Goal: Information Seeking & Learning: Check status

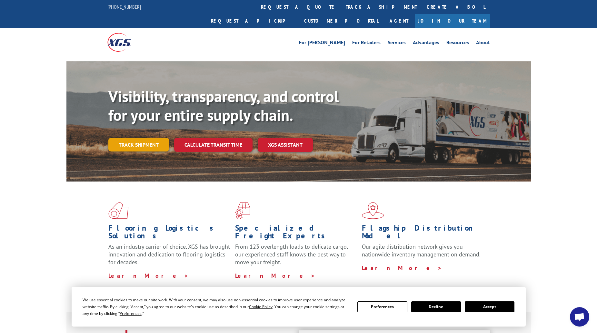
click at [158, 138] on link "Track shipment" at bounding box center [138, 145] width 61 height 14
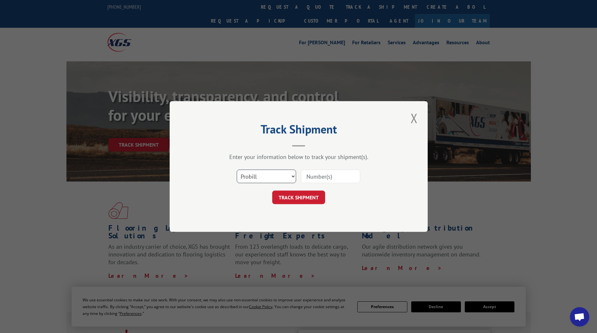
click at [290, 173] on select "Select category... Probill BOL PO" at bounding box center [266, 176] width 59 height 14
select select "po"
click at [237, 169] on select "Select category... Probill BOL PO" at bounding box center [266, 176] width 59 height 14
click at [325, 178] on input at bounding box center [330, 176] width 59 height 14
type input "PS062702"
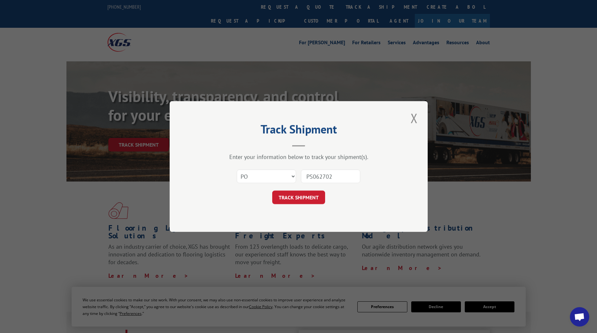
click at [298, 197] on button "TRACK SHIPMENT" at bounding box center [298, 197] width 53 height 14
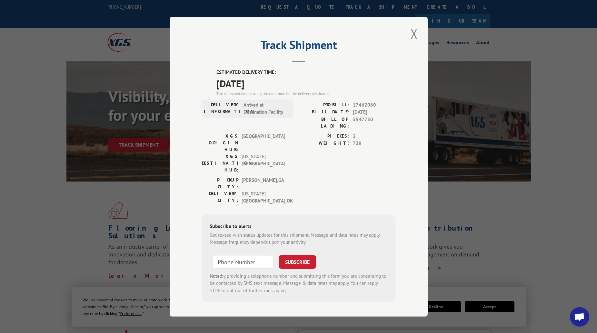
click at [367, 108] on span "17462060" at bounding box center [374, 104] width 43 height 7
copy span "17462060"
click at [416, 37] on button "Close modal" at bounding box center [414, 34] width 11 height 18
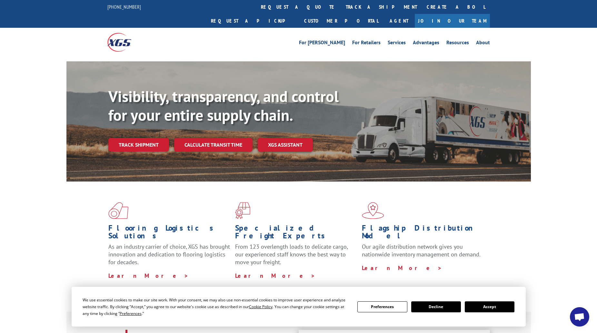
click at [547, 181] on div "Flooring Logistics Solutions As an industry carrier of choice, XGS has brought …" at bounding box center [298, 246] width 597 height 130
click at [157, 138] on link "Track shipment" at bounding box center [138, 145] width 61 height 14
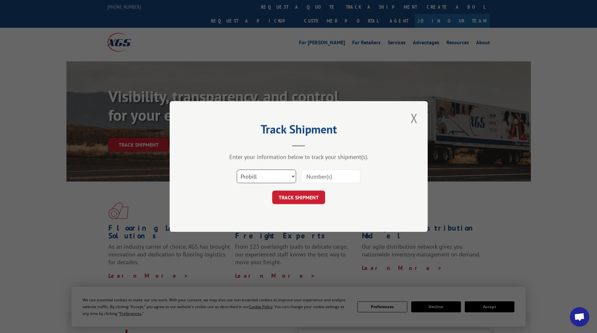
click at [249, 175] on select "Select category... Probill BOL PO" at bounding box center [266, 176] width 59 height 14
select select "bol"
click at [237, 169] on select "Select category... Probill BOL PO" at bounding box center [266, 176] width 59 height 14
click at [331, 174] on input at bounding box center [330, 176] width 59 height 14
type input "5947750"
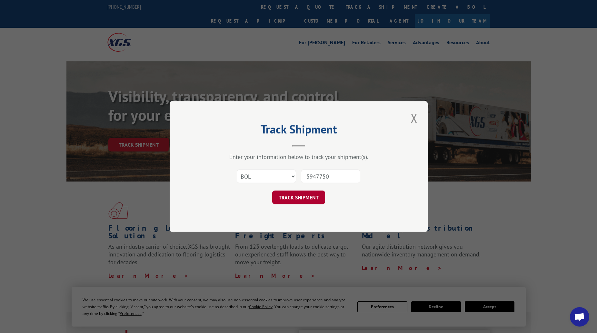
click at [289, 200] on button "TRACK SHIPMENT" at bounding box center [298, 197] width 53 height 14
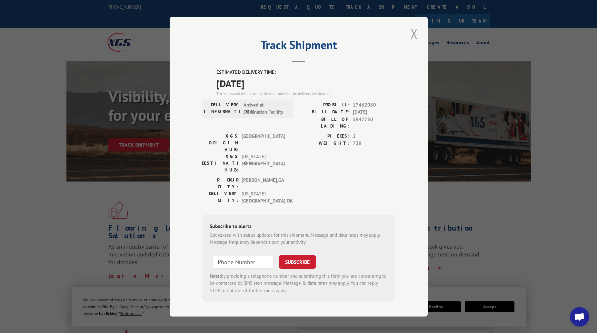
click at [415, 41] on button "Close modal" at bounding box center [414, 34] width 11 height 18
